Goal: Information Seeking & Learning: Learn about a topic

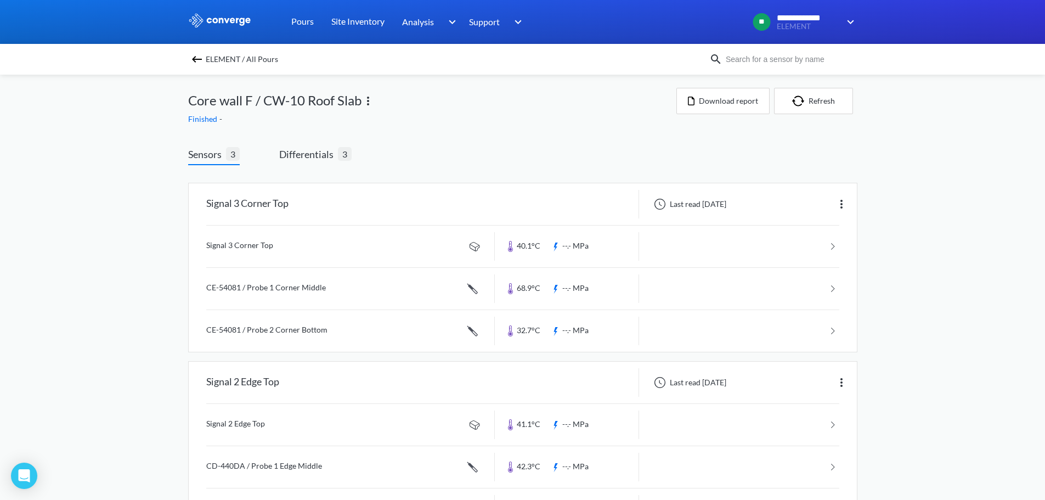
click at [202, 60] on img at bounding box center [196, 59] width 13 height 13
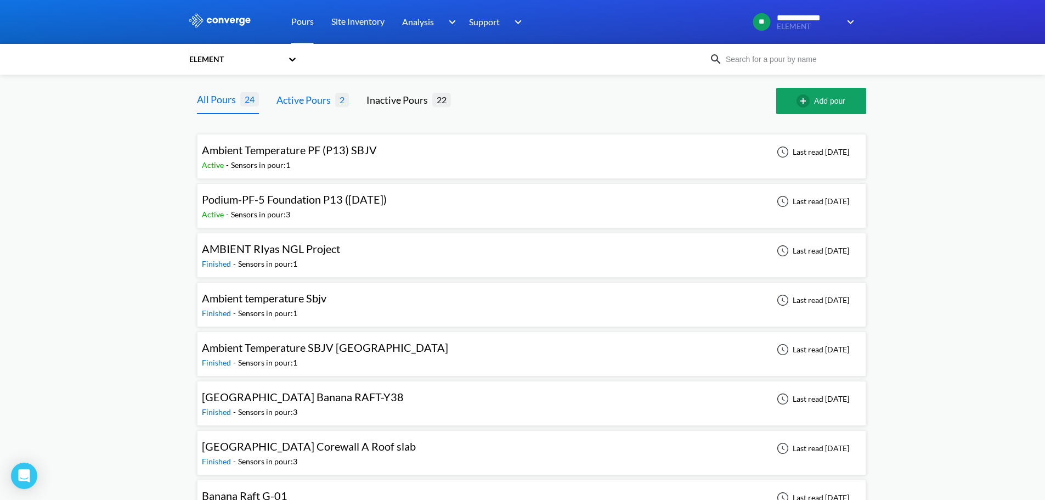
click at [309, 99] on div "Active Pours" at bounding box center [305, 99] width 59 height 15
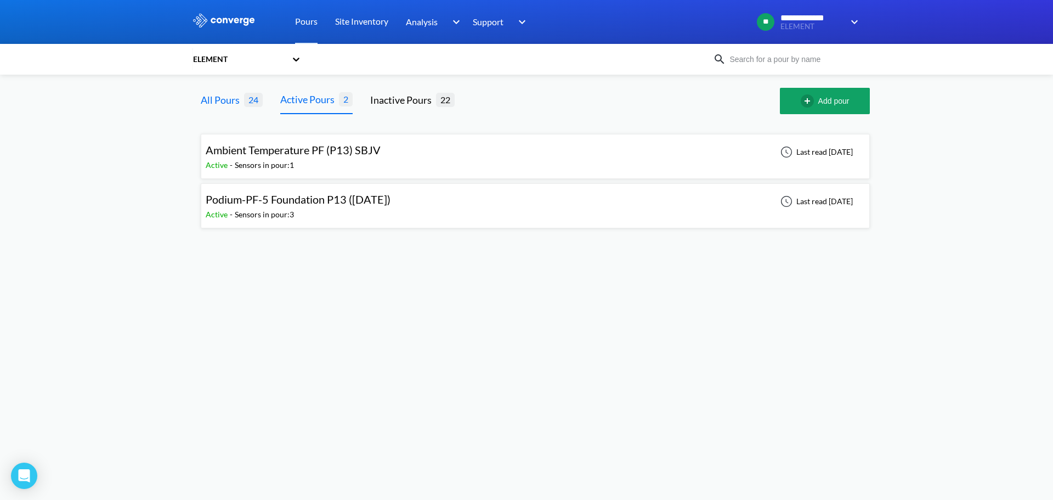
click at [223, 97] on div "All Pours" at bounding box center [222, 99] width 43 height 15
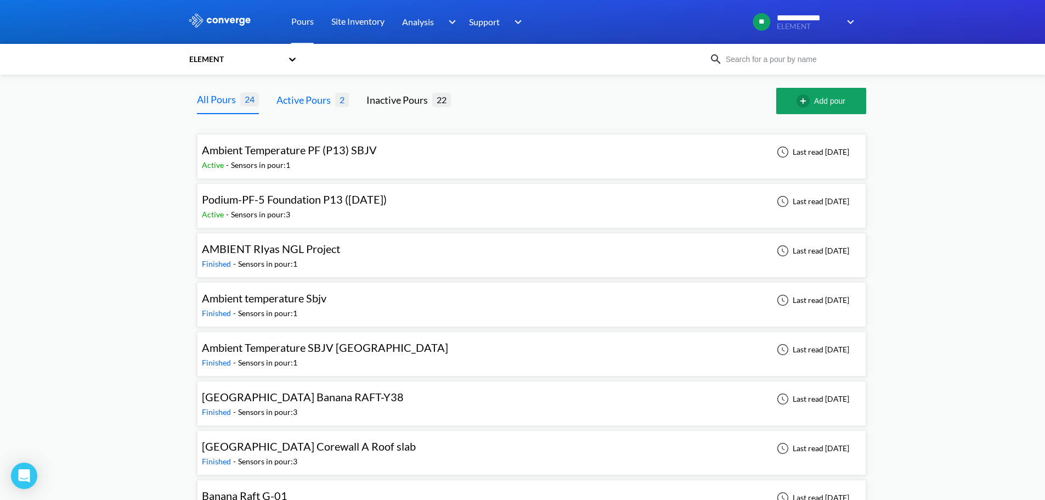
click at [310, 101] on div "Active Pours" at bounding box center [305, 99] width 59 height 15
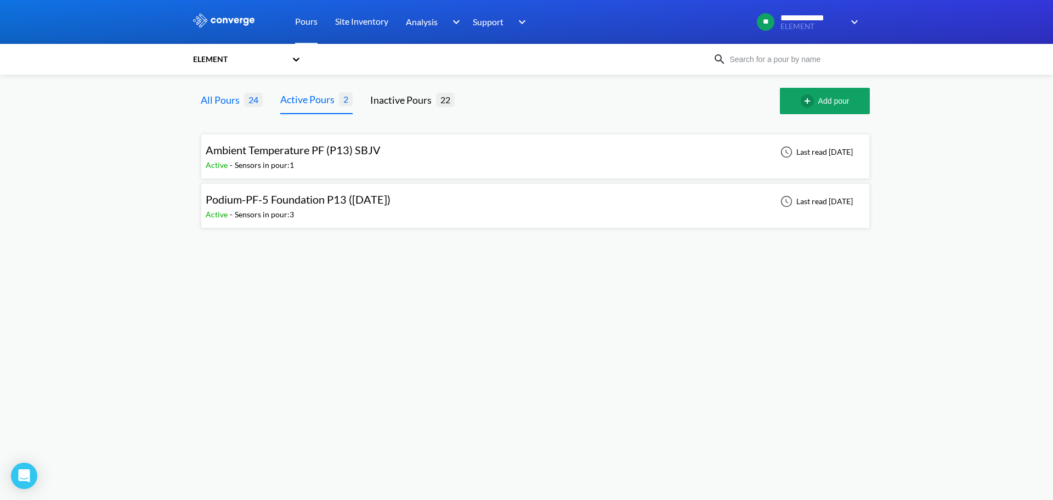
click at [227, 99] on div "All Pours" at bounding box center [222, 99] width 43 height 15
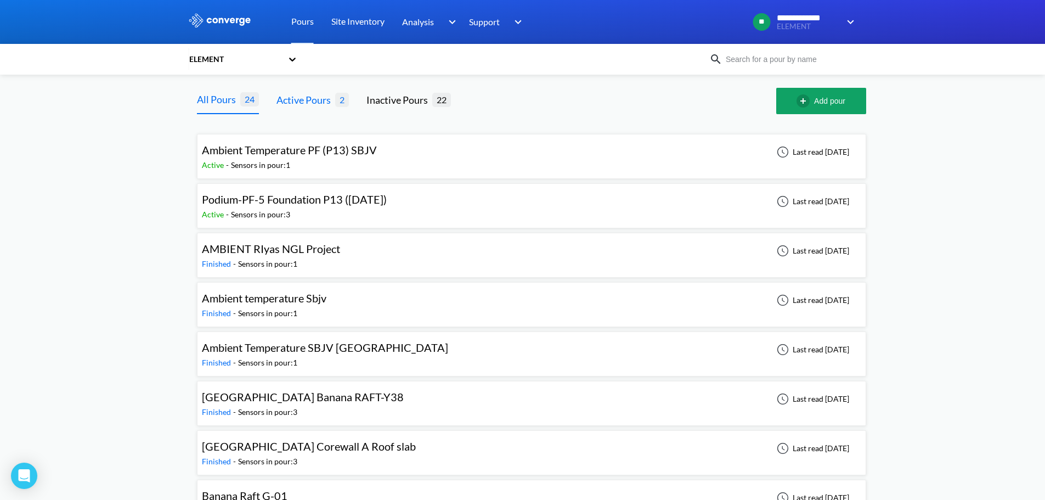
click at [302, 101] on div "Active Pours" at bounding box center [305, 99] width 59 height 15
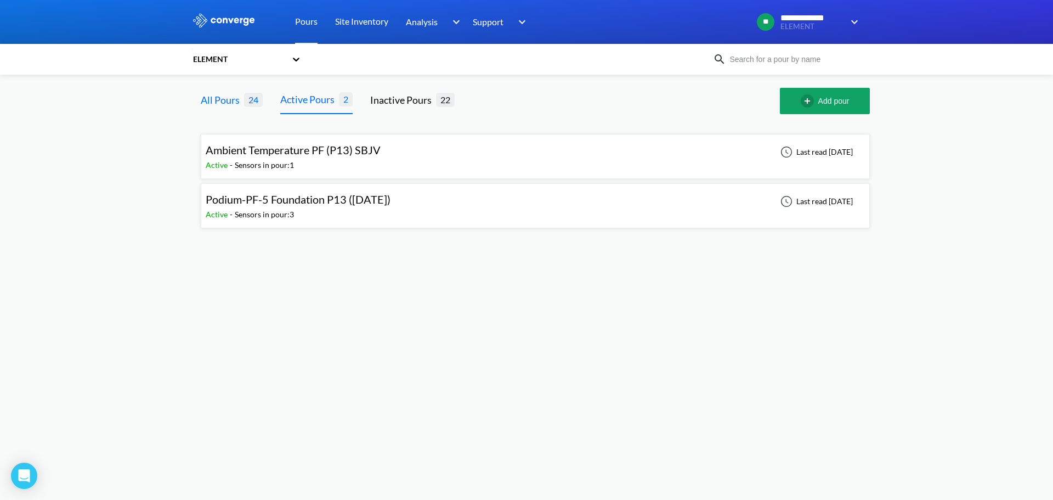
click at [233, 99] on div "All Pours" at bounding box center [222, 99] width 43 height 15
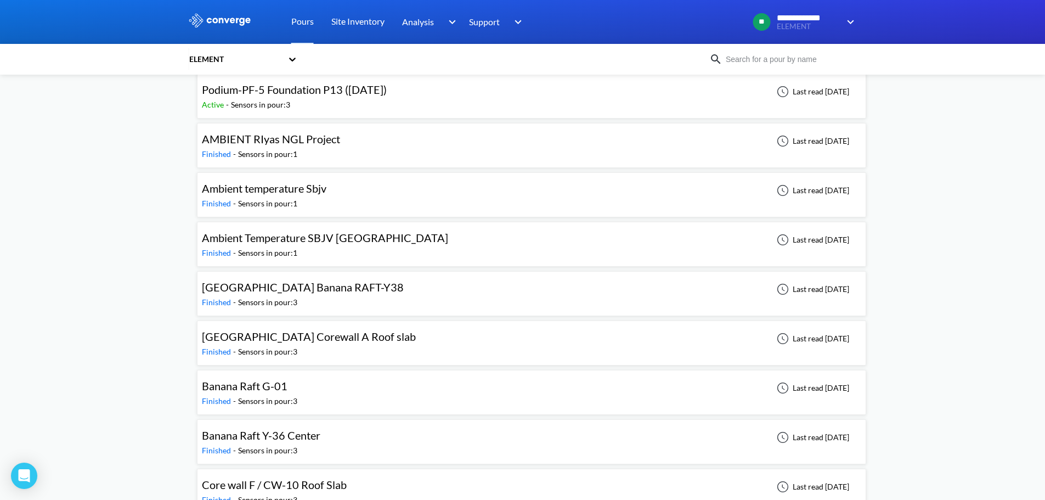
scroll to position [165, 0]
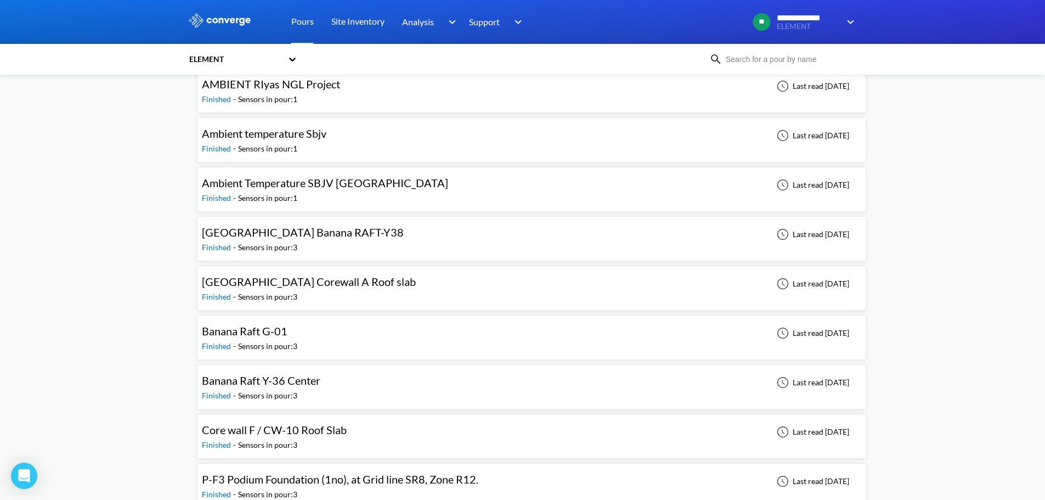
click at [337, 281] on span "[GEOGRAPHIC_DATA] Corewall A Roof slab" at bounding box center [309, 281] width 214 height 13
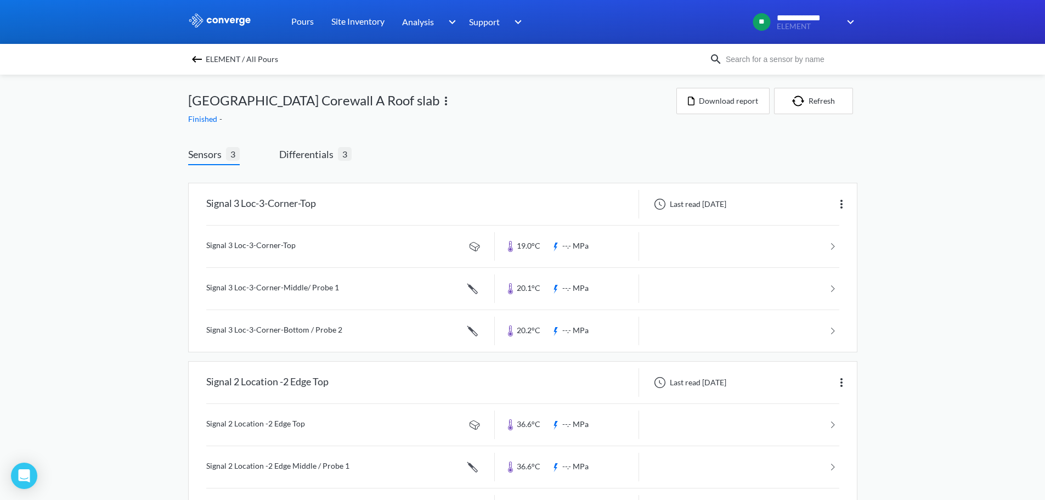
click at [199, 55] on img at bounding box center [196, 59] width 13 height 13
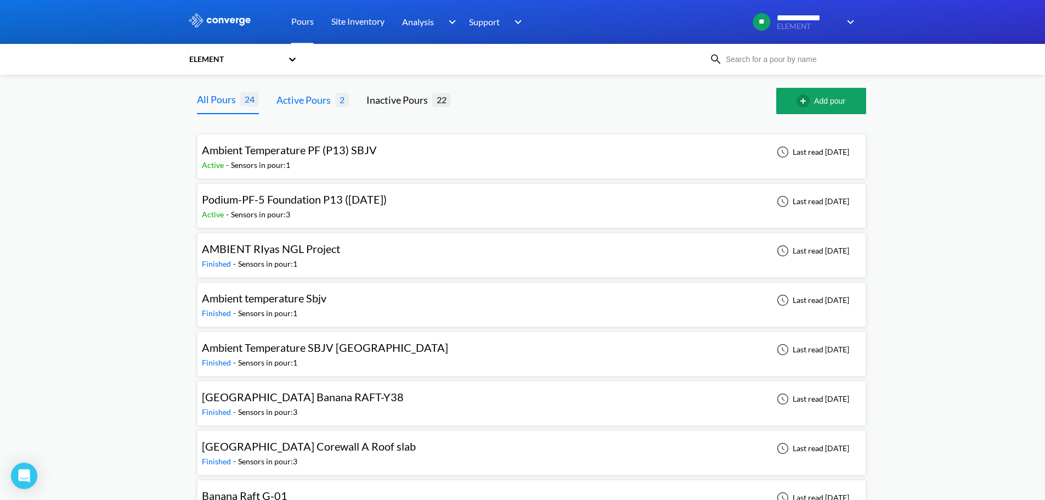
click at [306, 98] on div "Active Pours" at bounding box center [305, 99] width 59 height 15
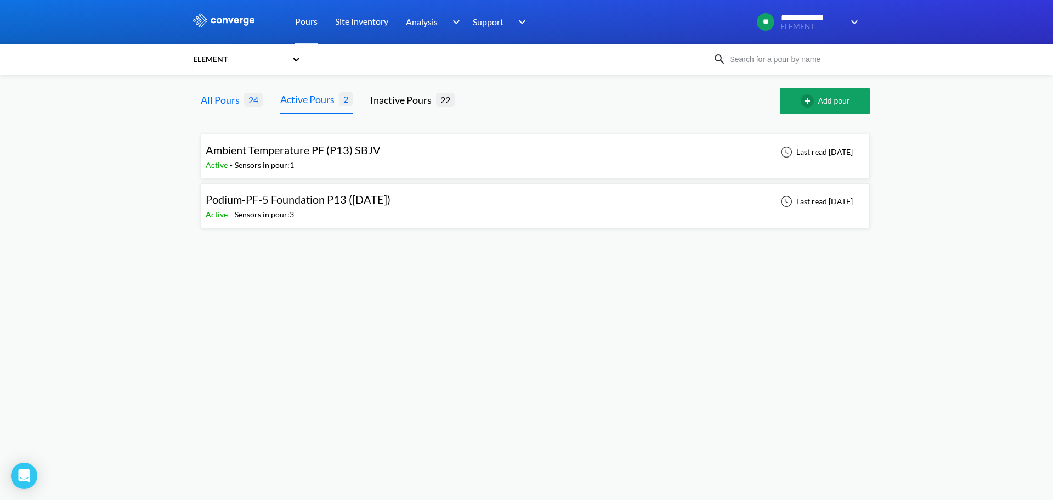
click at [219, 99] on div "All Pours" at bounding box center [222, 99] width 43 height 15
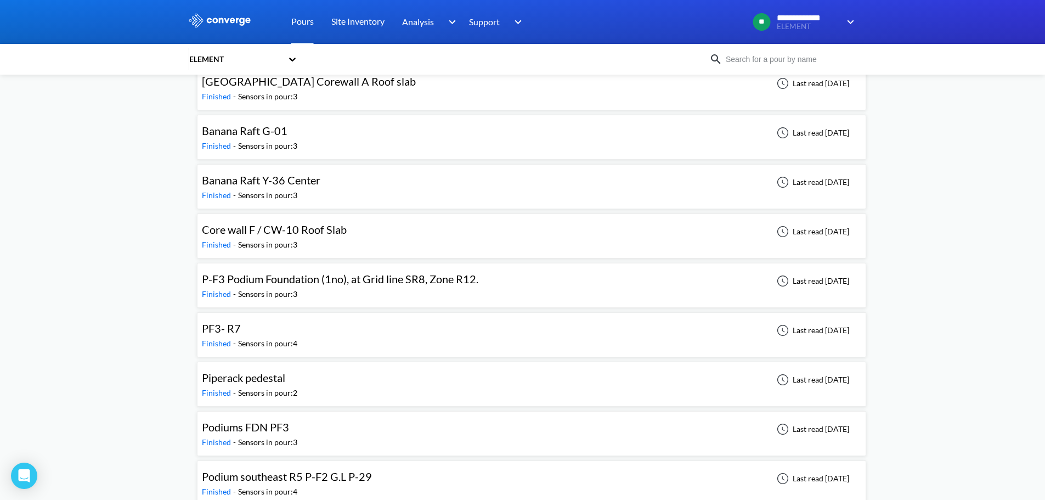
scroll to position [384, 0]
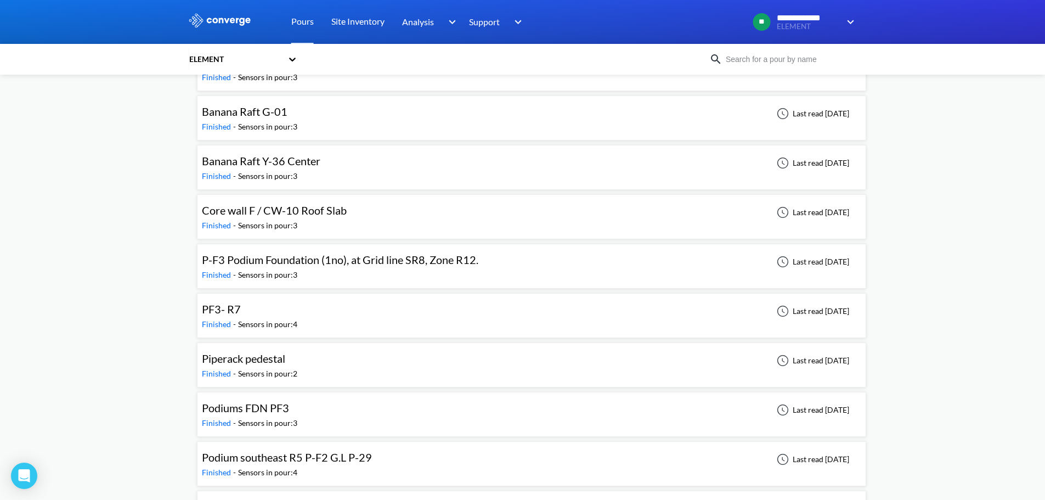
click at [337, 266] on span "P-F3 Podium Foundation (1no), at Grid line SR8, Zone R12." at bounding box center [340, 259] width 276 height 13
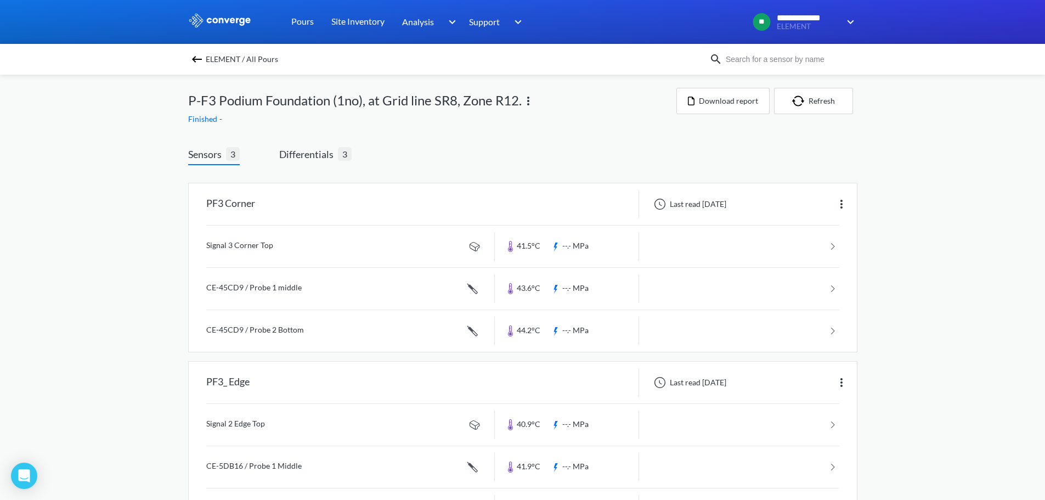
click at [196, 56] on img at bounding box center [196, 59] width 13 height 13
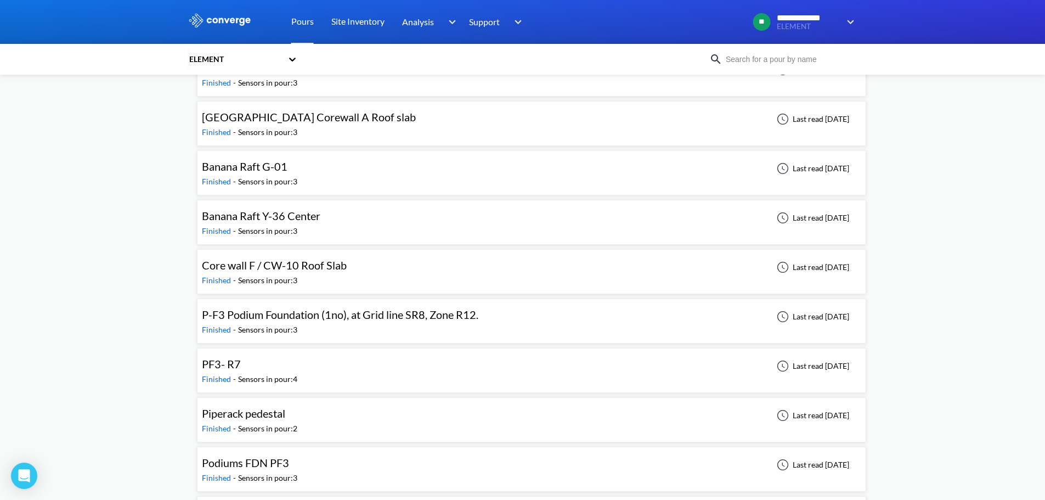
scroll to position [384, 0]
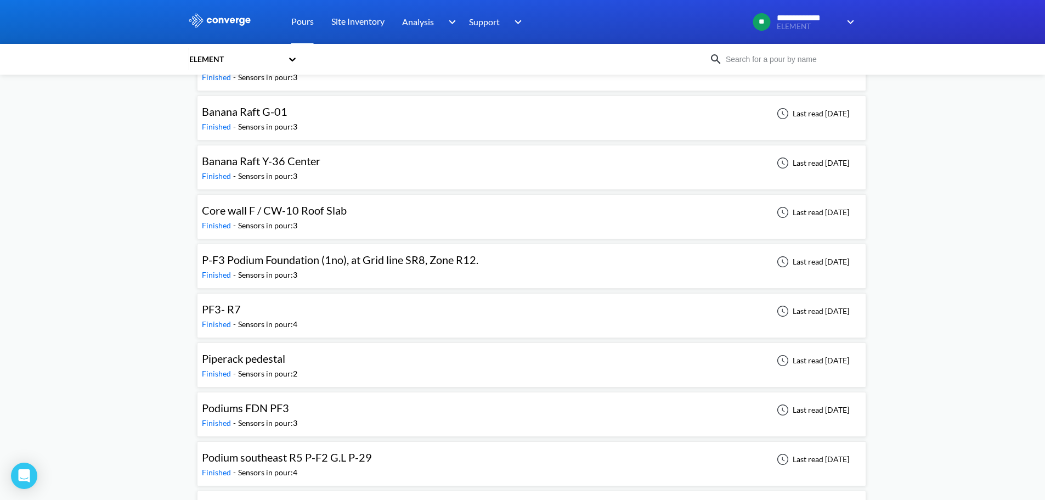
click at [328, 269] on div "Finished - Sensors in pour: 3" at bounding box center [343, 275] width 282 height 12
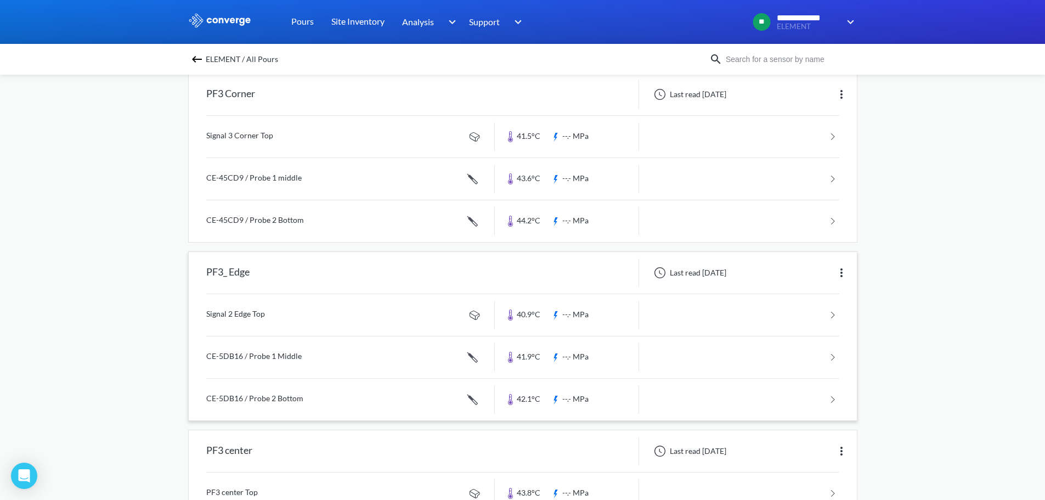
scroll to position [55, 0]
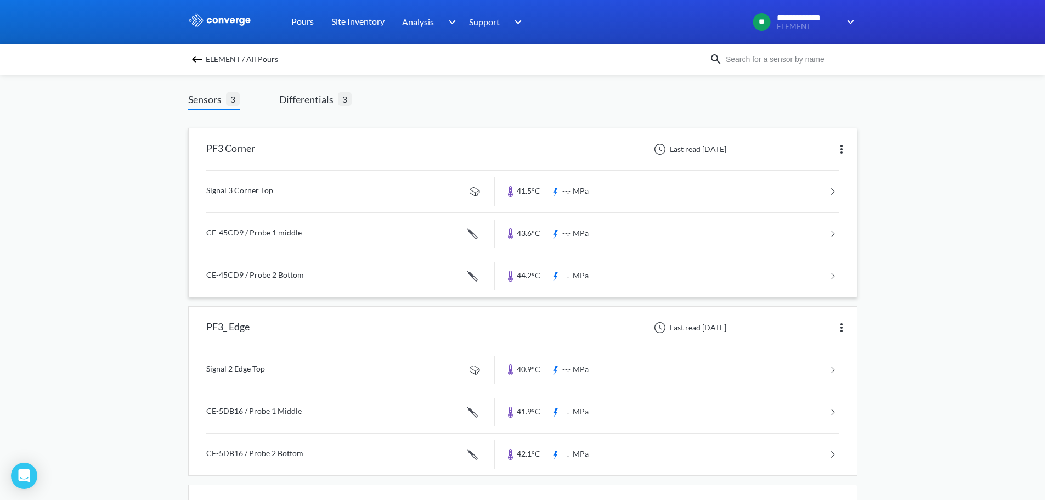
click at [276, 194] on link at bounding box center [522, 192] width 633 height 42
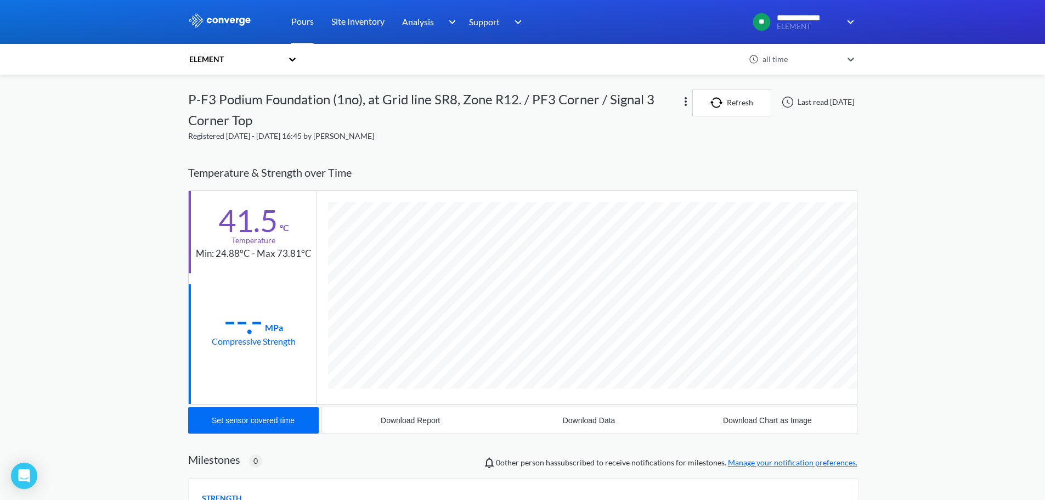
scroll to position [593, 669]
click at [582, 420] on div "Download Data" at bounding box center [589, 420] width 53 height 9
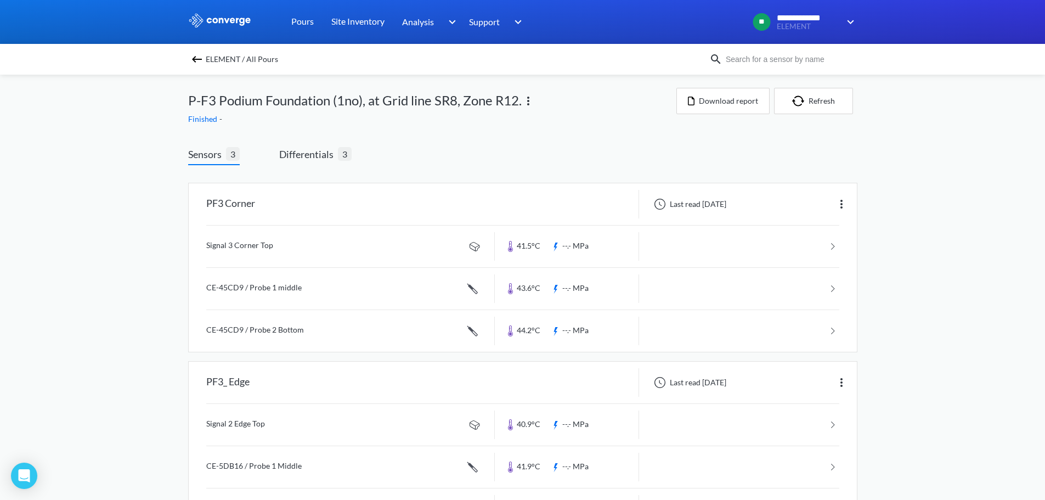
click at [201, 61] on img at bounding box center [196, 59] width 13 height 13
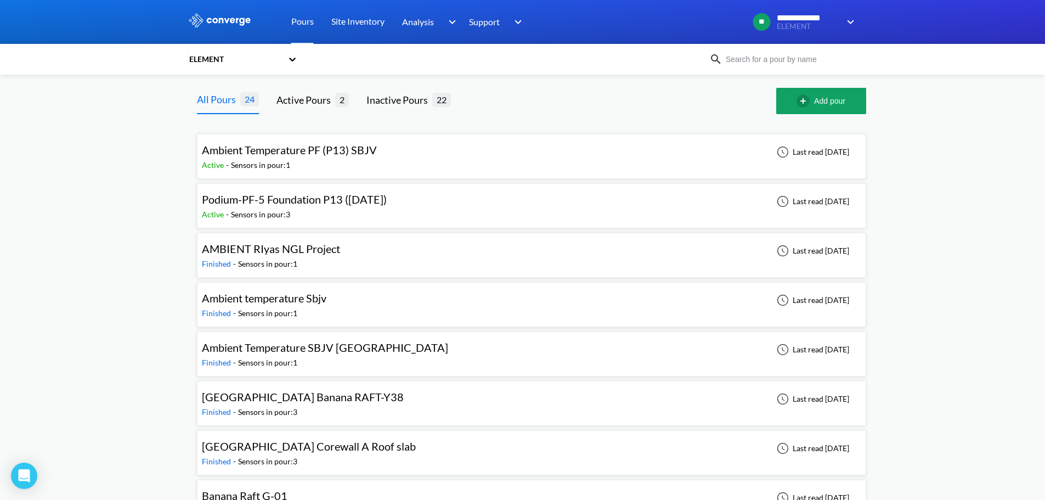
click at [445, 352] on div "Ambient Temperature SBJV [GEOGRAPHIC_DATA] Finished - Sensors in pour: 1 Last r…" at bounding box center [531, 353] width 659 height 35
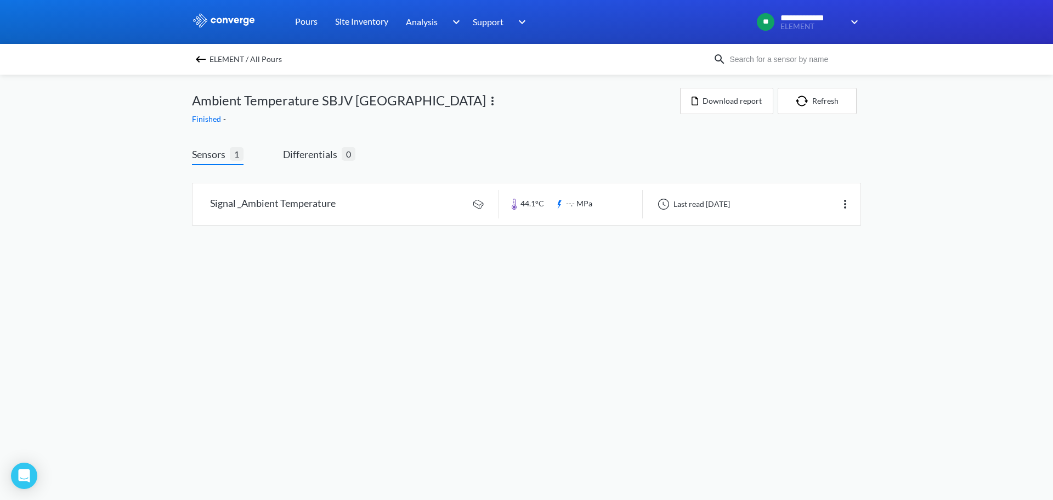
click at [199, 61] on img at bounding box center [200, 59] width 13 height 13
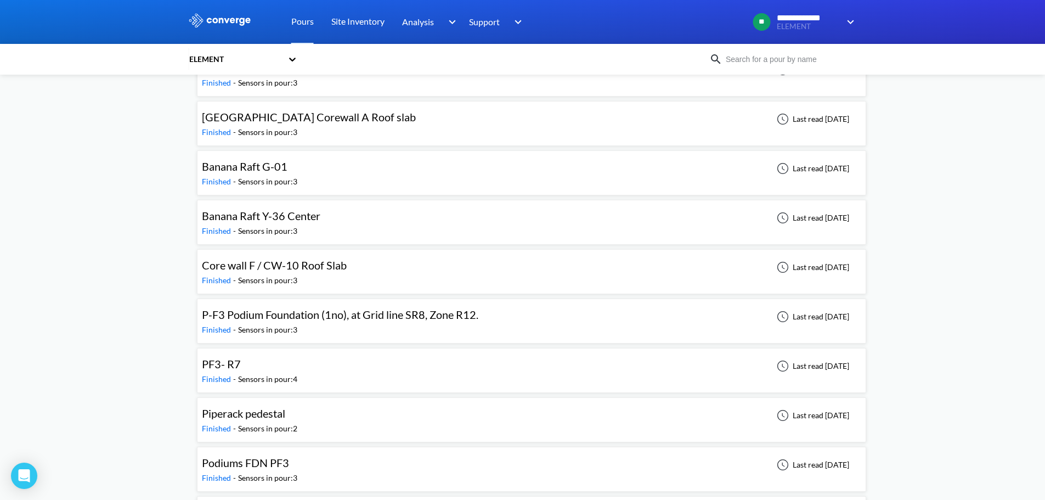
scroll to position [439, 0]
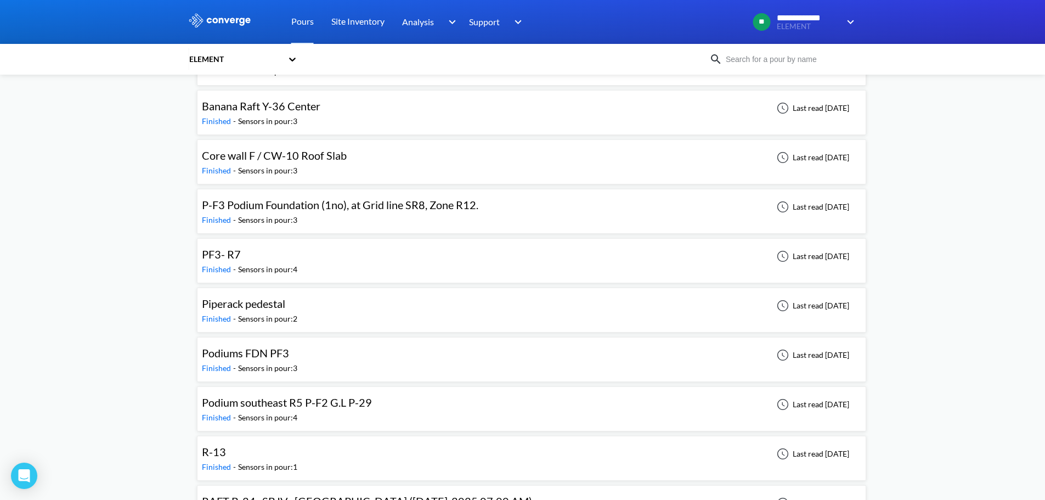
click at [328, 210] on span "P-F3 Podium Foundation (1no), at Grid line SR8, Zone R12." at bounding box center [340, 204] width 276 height 13
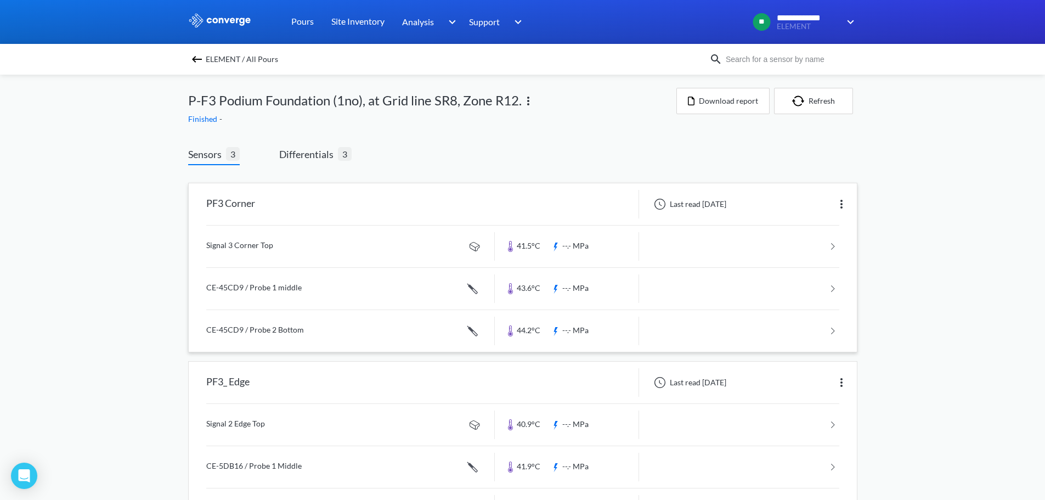
click at [842, 200] on img at bounding box center [841, 203] width 13 height 13
click at [904, 204] on div "**********" at bounding box center [522, 365] width 1045 height 730
click at [835, 247] on link at bounding box center [522, 246] width 633 height 42
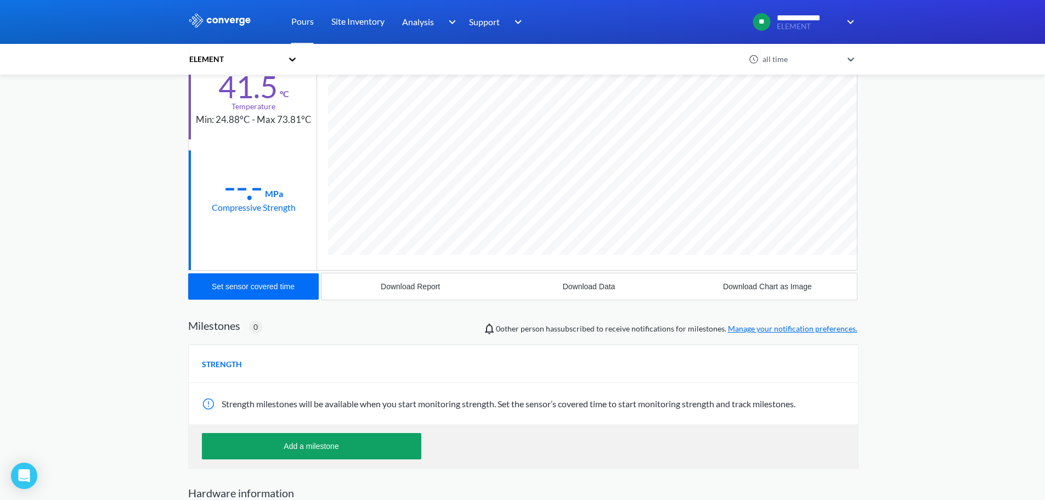
scroll to position [165, 0]
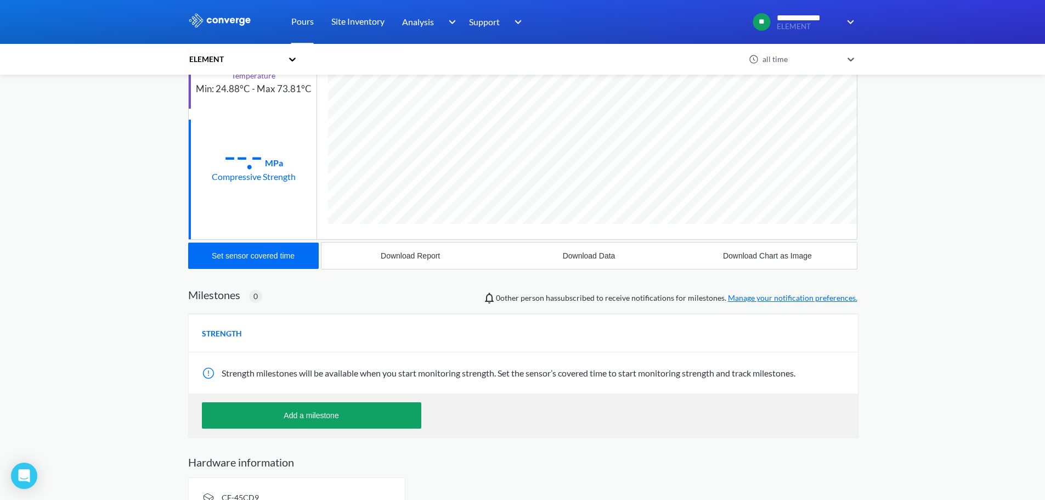
click at [956, 260] on div "**********" at bounding box center [522, 180] width 1045 height 691
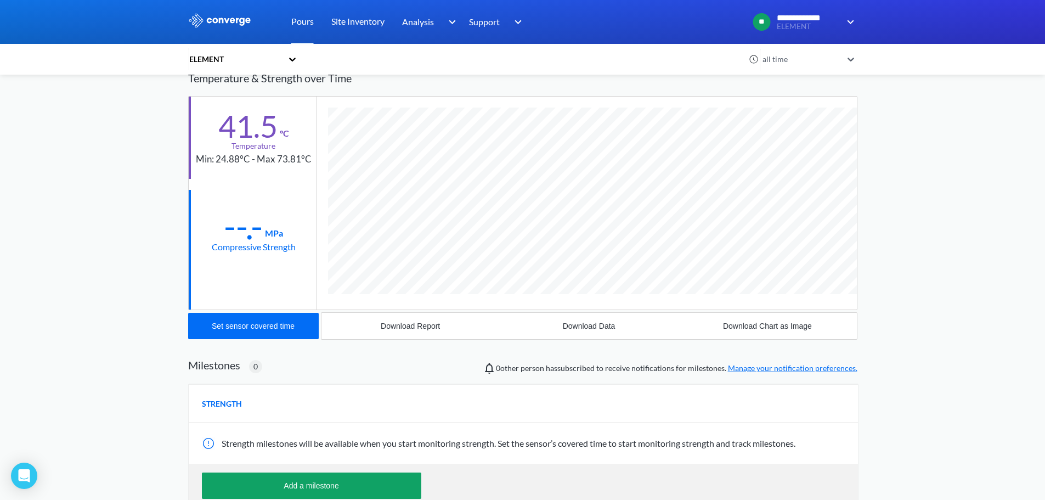
scroll to position [0, 0]
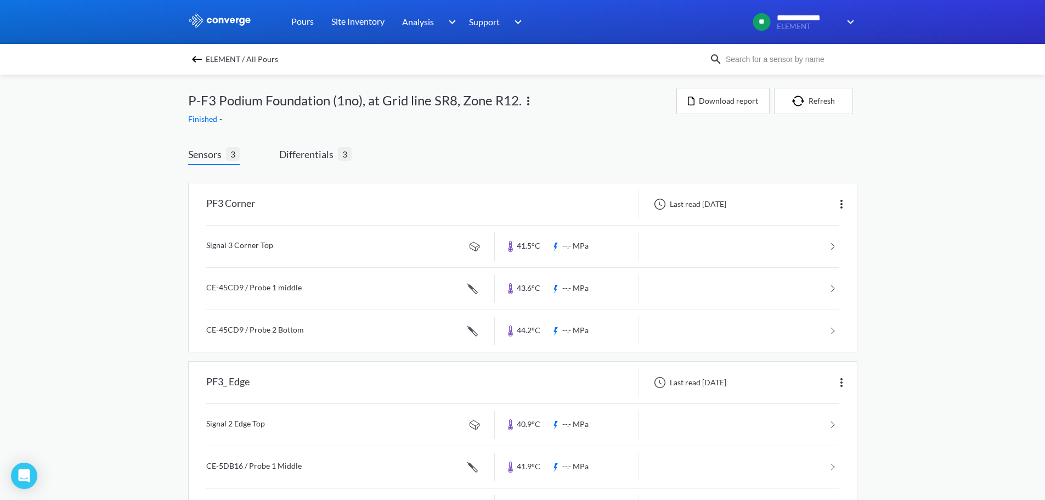
click at [528, 99] on img at bounding box center [527, 100] width 13 height 13
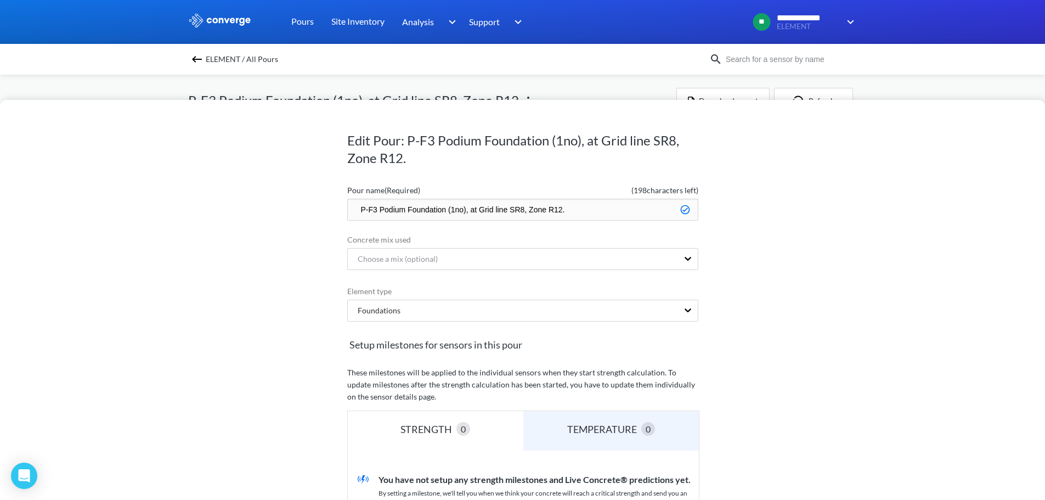
click at [804, 156] on div "Edit Pour: P-F3 Podium Foundation (1no), at Grid line SR8, Zone R12. Pour name …" at bounding box center [522, 300] width 1045 height 400
click at [645, 86] on div "Edit Pour: P-F3 Podium Foundation (1no), at Grid line SR8, Zone R12. Pour name …" at bounding box center [522, 250] width 1045 height 500
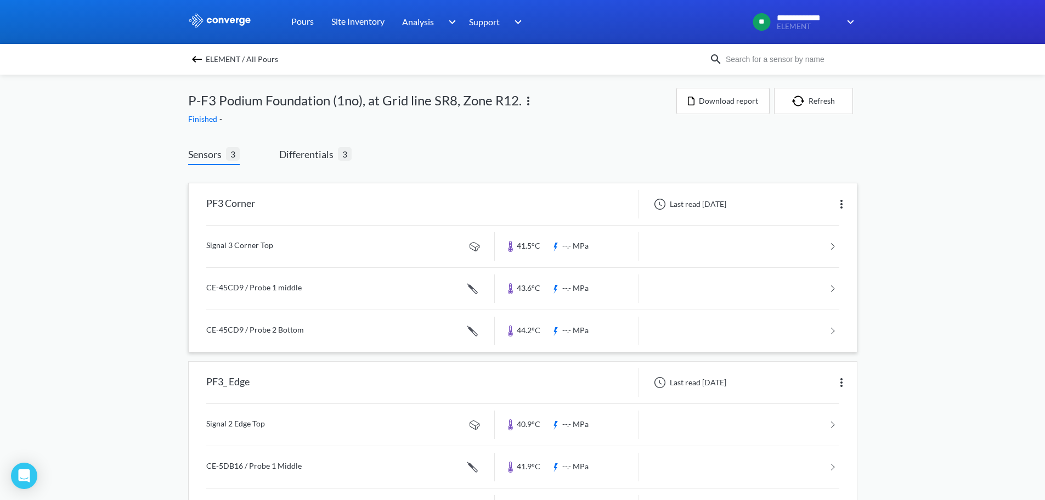
click at [843, 200] on img at bounding box center [841, 203] width 13 height 13
click at [887, 188] on div "**********" at bounding box center [522, 365] width 1045 height 730
click at [659, 203] on div at bounding box center [659, 203] width 13 height 13
click at [838, 202] on img at bounding box center [841, 203] width 13 height 13
click at [891, 162] on div "**********" at bounding box center [522, 365] width 1045 height 730
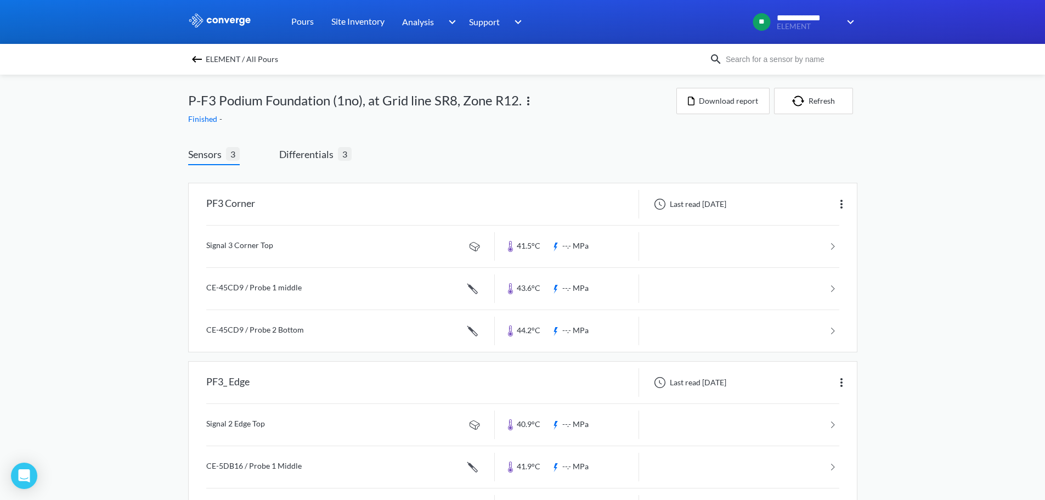
click at [529, 100] on img at bounding box center [527, 100] width 13 height 13
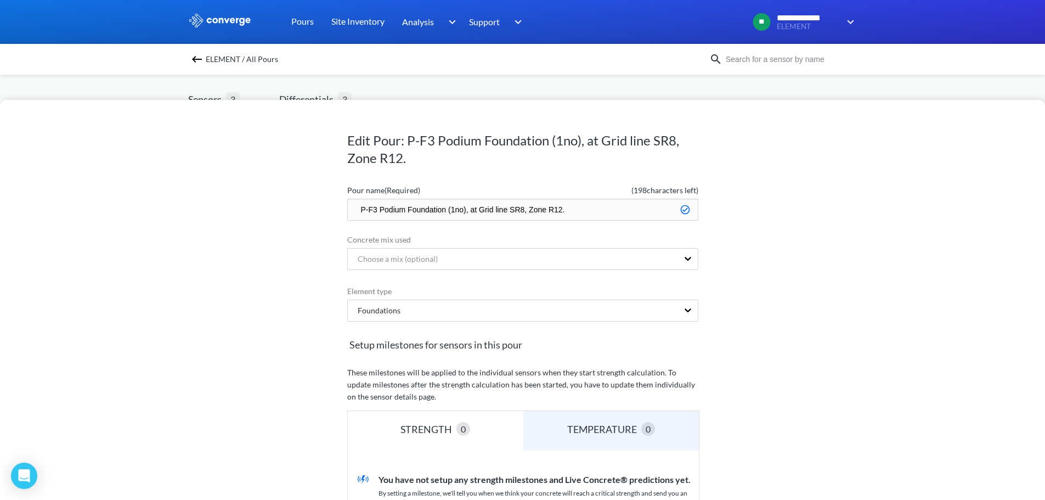
click at [747, 201] on div "Edit Pour: P-F3 Podium Foundation (1no), at Grid line SR8, Zone R12. Pour name …" at bounding box center [522, 300] width 1045 height 400
click at [640, 90] on div "Edit Pour: P-F3 Podium Foundation (1no), at Grid line SR8, Zone R12. Pour name …" at bounding box center [522, 250] width 1045 height 500
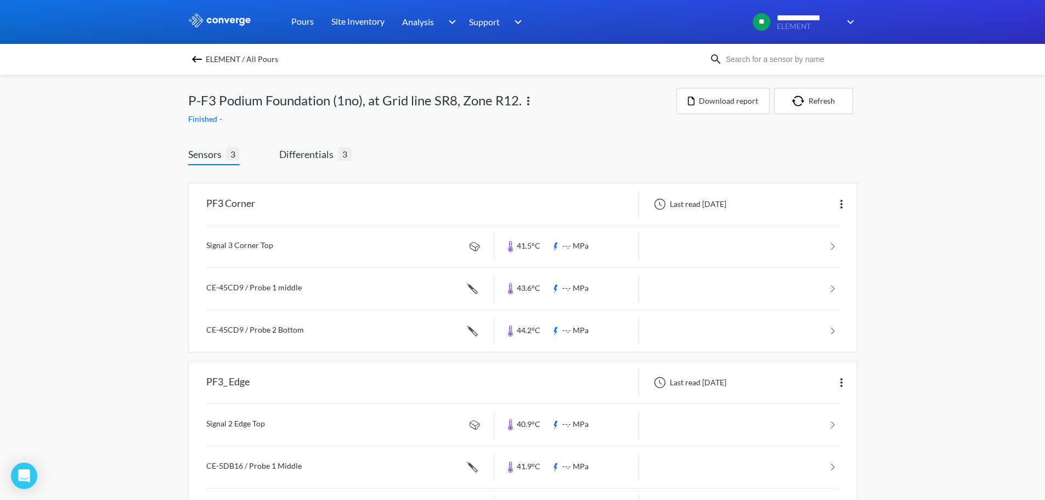
click at [198, 61] on img at bounding box center [196, 59] width 13 height 13
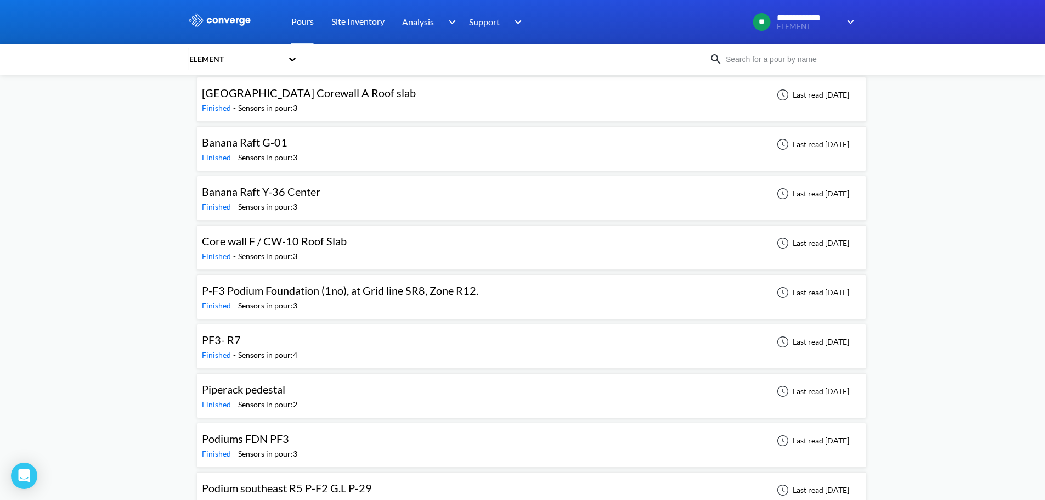
scroll to position [384, 0]
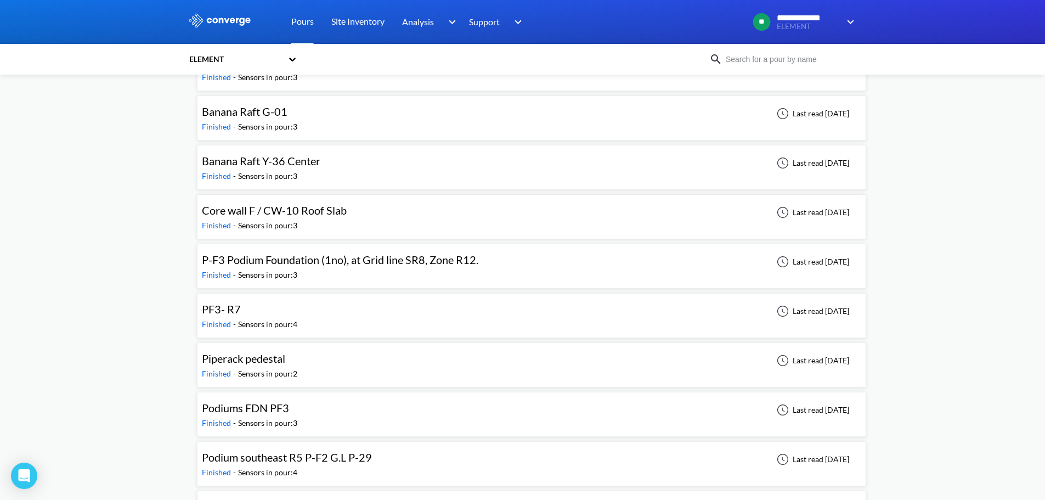
drag, startPoint x: 616, startPoint y: 260, endPoint x: 231, endPoint y: 260, distance: 385.0
drag, startPoint x: 231, startPoint y: 260, endPoint x: 182, endPoint y: 264, distance: 49.0
click at [182, 264] on div "**********" at bounding box center [522, 295] width 1045 height 1359
click at [217, 275] on span "Finished" at bounding box center [217, 274] width 31 height 9
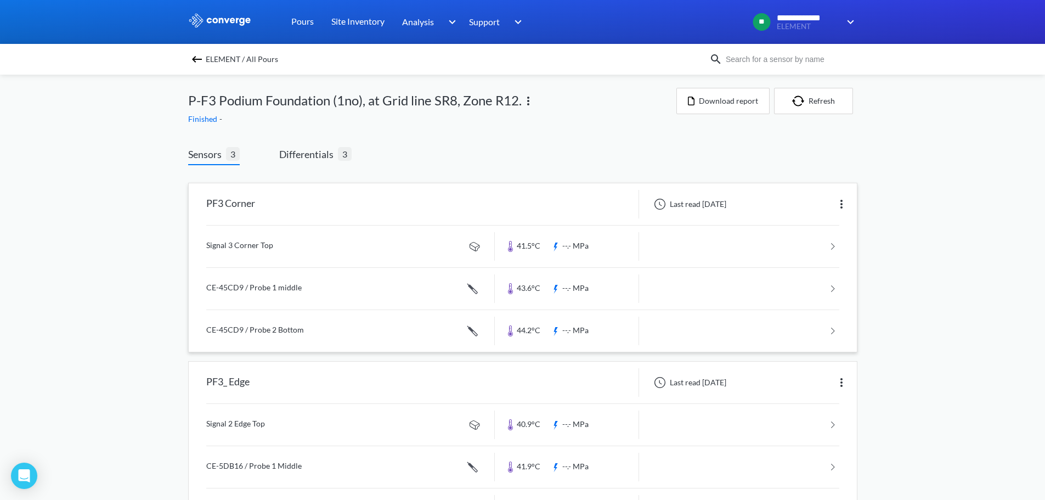
click at [841, 203] on img at bounding box center [841, 203] width 13 height 13
click at [906, 203] on div "**********" at bounding box center [522, 365] width 1045 height 730
click at [948, 150] on div "**********" at bounding box center [522, 365] width 1045 height 730
click at [528, 101] on img at bounding box center [527, 100] width 13 height 13
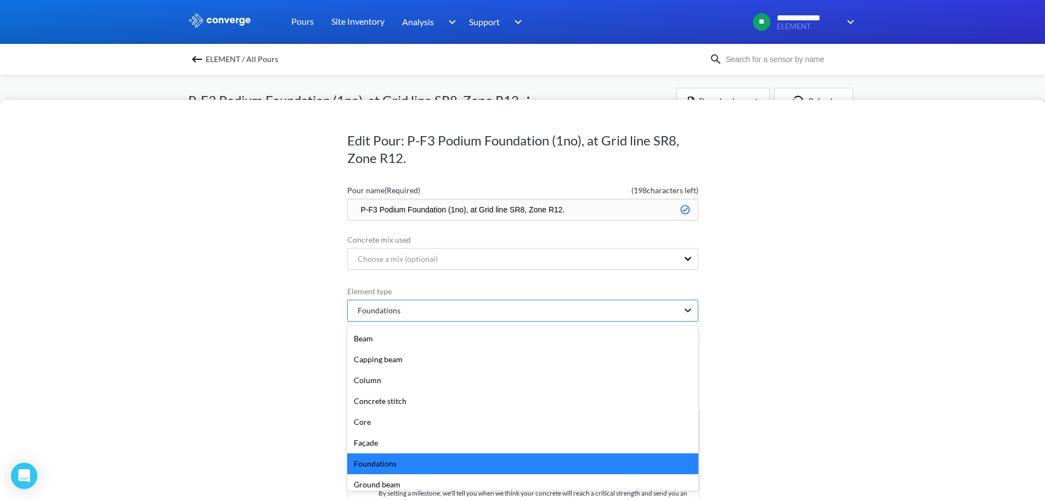
click at [683, 308] on icon at bounding box center [687, 309] width 11 height 11
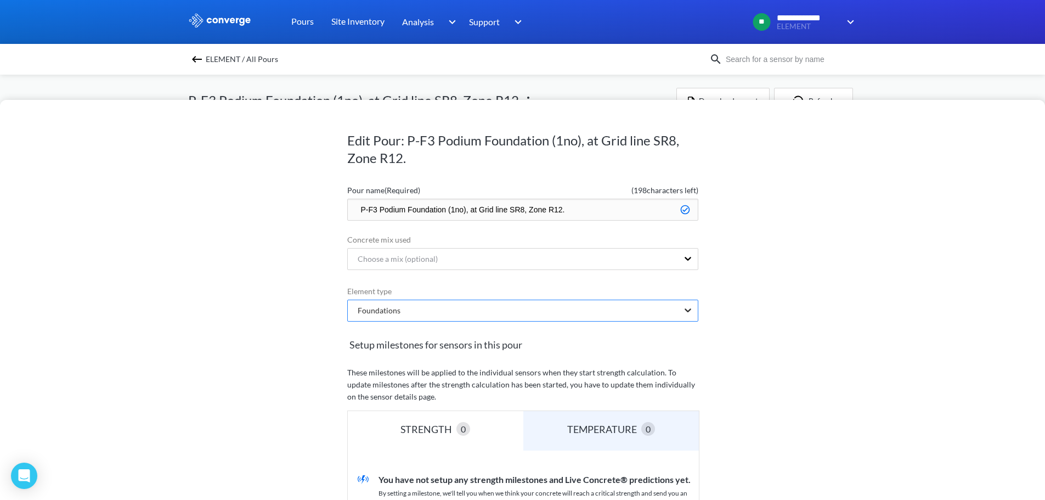
click at [683, 308] on icon at bounding box center [687, 309] width 11 height 11
click at [829, 305] on div "Edit Pour: P-F3 Podium Foundation (1no), at Grid line SR8, Zone R12. Pour name …" at bounding box center [522, 300] width 1045 height 400
click at [870, 92] on div "Edit Pour: P-F3 Podium Foundation (1no), at Grid line SR8, Zone R12. Pour name …" at bounding box center [522, 250] width 1045 height 500
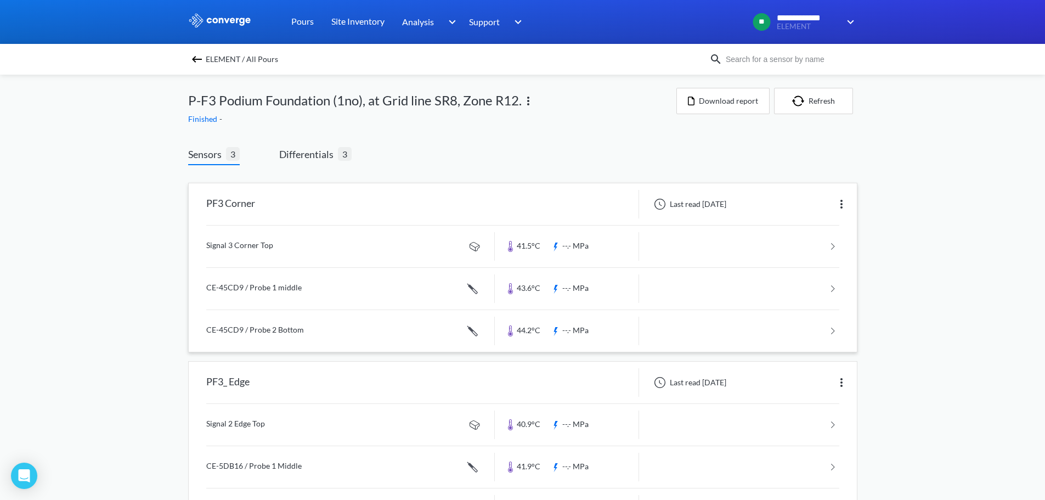
click at [372, 134] on div "Sensors 3 Differentials 3 PF3 Corner Last read [DATE] Signal 3 Corner Top 41.5°…" at bounding box center [522, 431] width 669 height 600
click at [568, 128] on div "ELEMENT / All Pours P-F3 Podium Foundation (1no), at Grid line SR8, Zone R12. F…" at bounding box center [522, 403] width 669 height 656
click at [916, 197] on div "**********" at bounding box center [522, 365] width 1045 height 730
click at [904, 148] on div "**********" at bounding box center [522, 365] width 1045 height 730
click at [495, 146] on div "Sensors 3 Differentials 3 PF3 Corner Last read [DATE] Signal 3 Corner Top 41.5°…" at bounding box center [522, 438] width 669 height 584
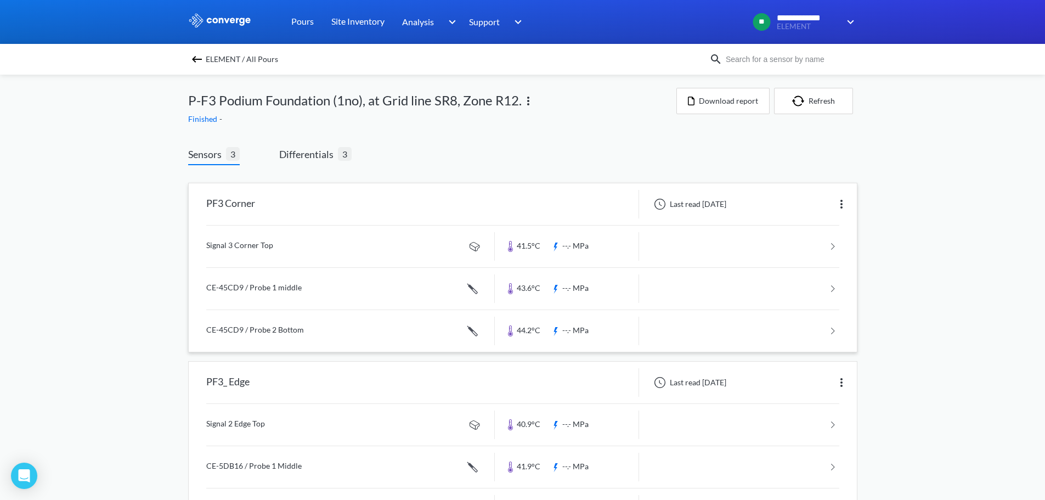
click at [874, 148] on div "**********" at bounding box center [522, 365] width 1045 height 730
click at [532, 146] on div "Sensors 3 Differentials 3 PF3 Corner Last read [DATE] Signal 3 Corner Top 41.5°…" at bounding box center [522, 438] width 669 height 584
click at [438, 145] on div "Sensors 3 Differentials 3 PF3 Corner Last read [DATE] Signal 3 Corner Top 41.5°…" at bounding box center [522, 431] width 669 height 600
click at [550, 138] on div "Sensors 3 Differentials 3 PF3 Corner Last read [DATE] Signal 3 Corner Top 41.5°…" at bounding box center [522, 431] width 669 height 600
click at [940, 155] on div "**********" at bounding box center [522, 365] width 1045 height 730
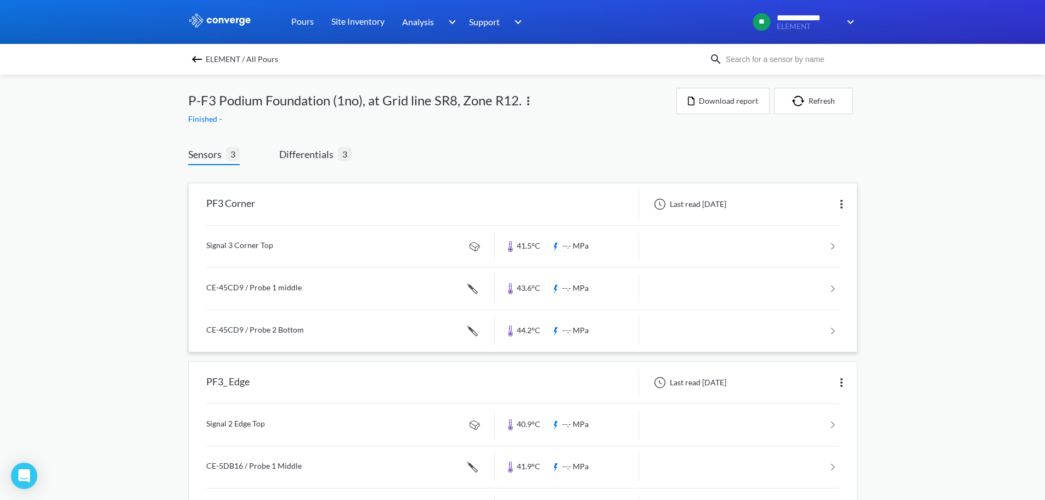
drag, startPoint x: 654, startPoint y: 162, endPoint x: 483, endPoint y: 160, distance: 171.7
click at [653, 162] on div "Sensors 3 Differentials 3 PF3 Corner Last read [DATE] Signal 3 Corner Top 41.5°…" at bounding box center [522, 438] width 669 height 584
click at [460, 160] on div "Sensors 3 Differentials 3 PF3 Corner Last read [DATE] Signal 3 Corner Top 41.5°…" at bounding box center [522, 438] width 669 height 584
click at [293, 245] on link at bounding box center [522, 246] width 633 height 42
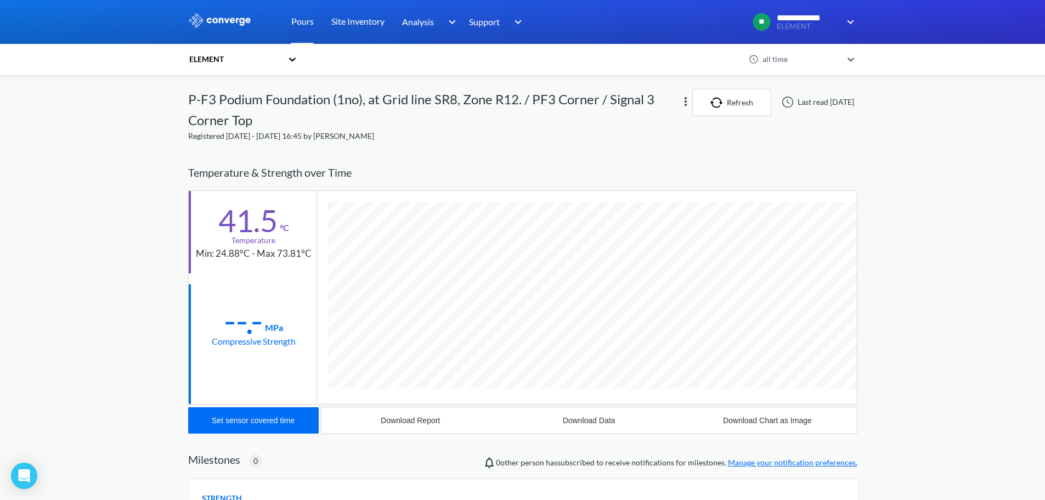
scroll to position [593, 669]
click at [300, 327] on div "41.5 °C Temperature Min: 24.88°C - Max 73.81°C --.- MPa Compressive Strength" at bounding box center [522, 297] width 669 height 214
click at [966, 240] on div "**********" at bounding box center [522, 345] width 1045 height 691
click at [852, 58] on icon at bounding box center [850, 59] width 11 height 11
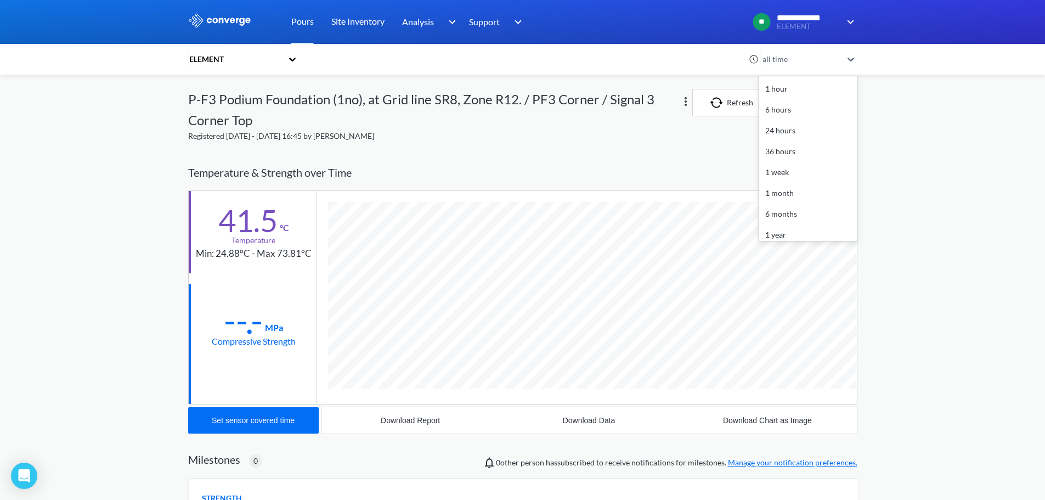
click at [931, 87] on div "**********" at bounding box center [522, 345] width 1045 height 691
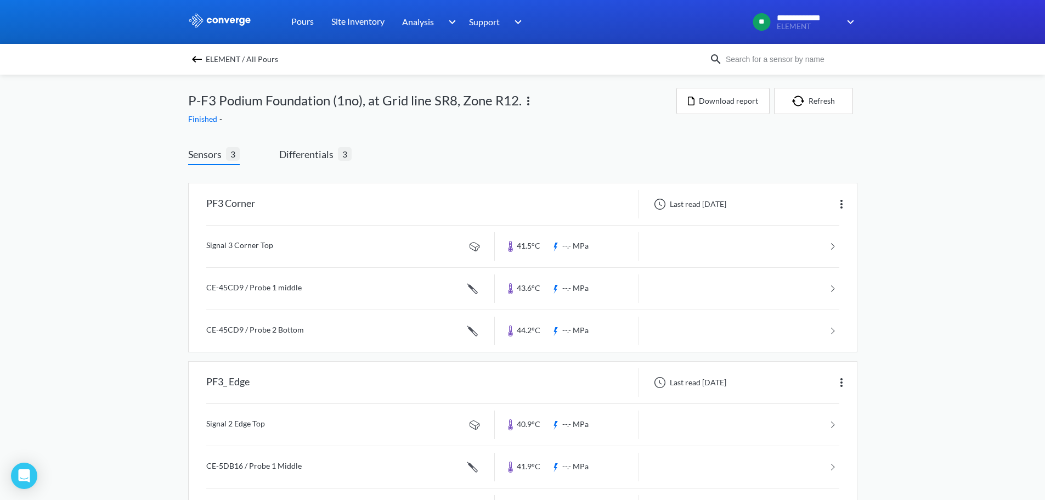
click at [198, 59] on img at bounding box center [196, 59] width 13 height 13
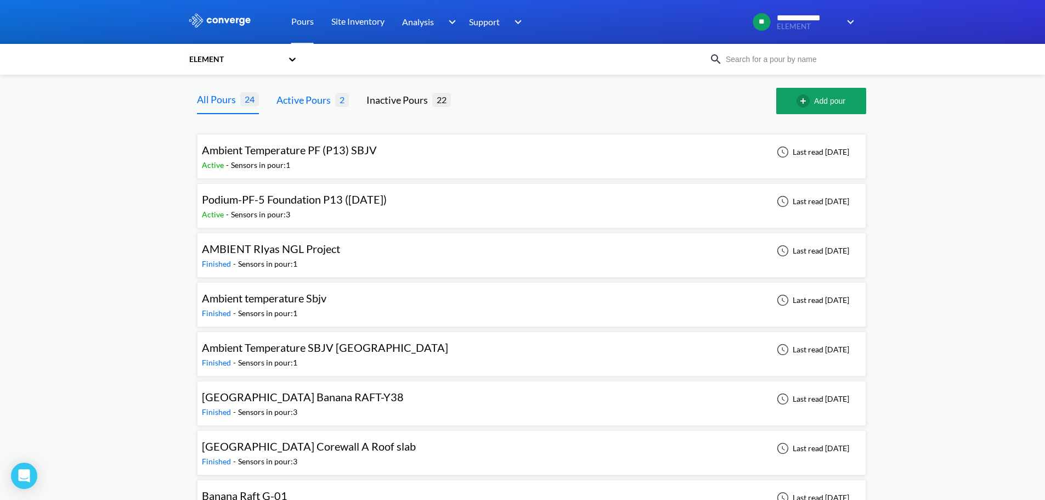
click at [317, 103] on div "Active Pours" at bounding box center [305, 99] width 59 height 15
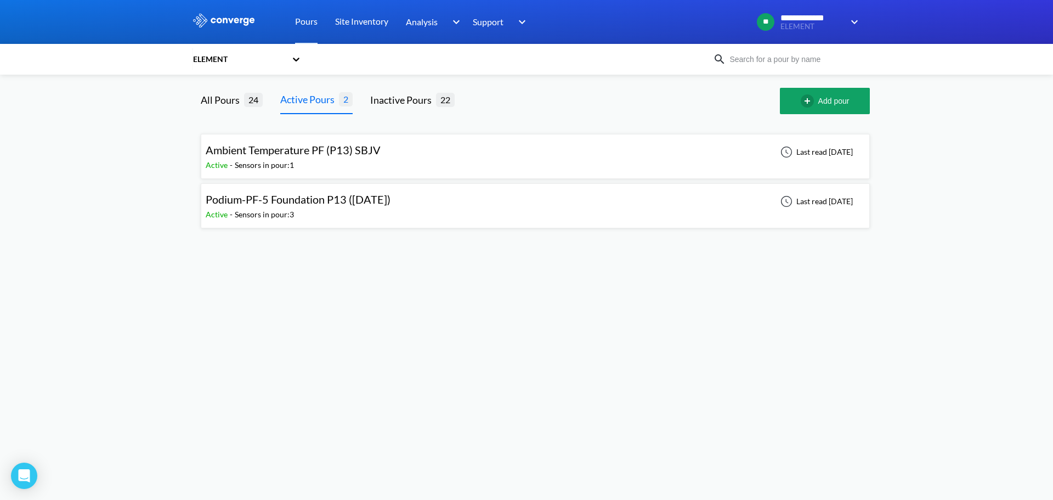
click at [348, 284] on body "**********" at bounding box center [526, 250] width 1053 height 500
